Goal: Information Seeking & Learning: Learn about a topic

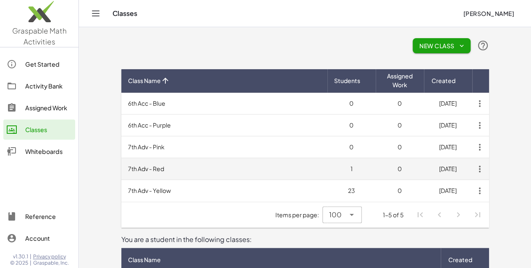
click at [121, 166] on td "7th Adv - Red" at bounding box center [224, 169] width 206 height 22
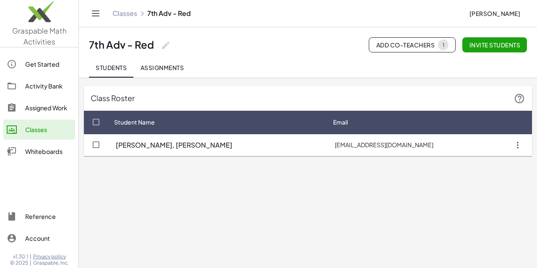
click at [517, 146] on icon "button" at bounding box center [517, 145] width 15 height 15
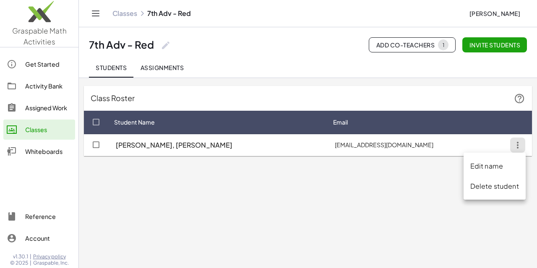
click at [300, 214] on main "Class Roster Student Name Email [PERSON_NAME], [PERSON_NAME] [EMAIL_ADDRESS][DO…" at bounding box center [308, 134] width 458 height 268
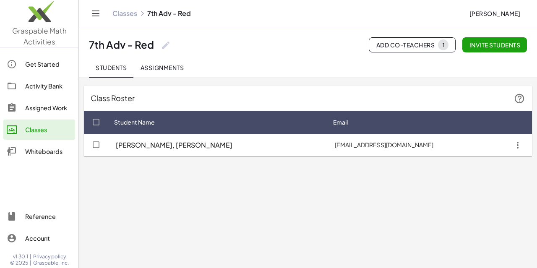
click at [123, 14] on link "Classes" at bounding box center [125, 13] width 25 height 8
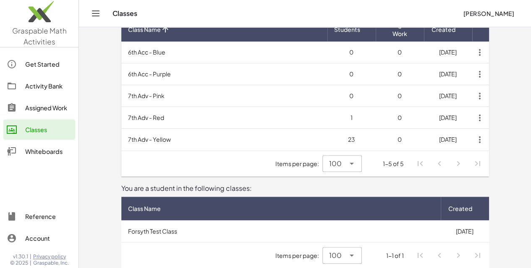
scroll to position [56, 0]
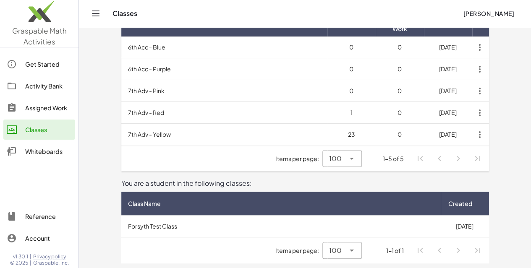
click at [31, 218] on div "Reference" at bounding box center [48, 217] width 47 height 10
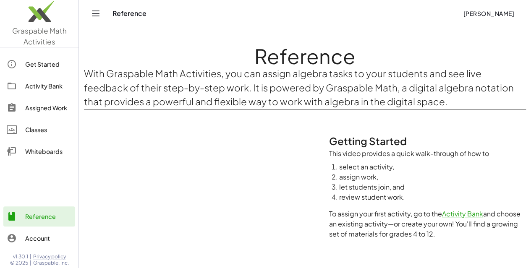
click at [39, 60] on div "Get Started" at bounding box center [48, 64] width 47 height 10
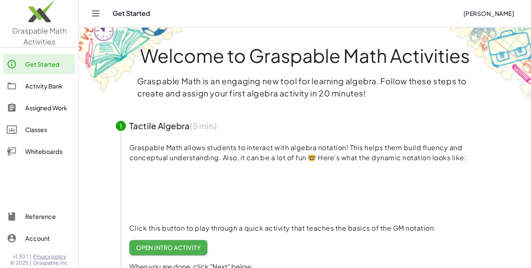
click at [39, 60] on div "Get Started" at bounding box center [48, 64] width 47 height 10
click at [274, 84] on p "Graspable Math is an engaging new tool for learning algebra. Follow these steps…" at bounding box center [305, 87] width 336 height 24
